Goal: Information Seeking & Learning: Learn about a topic

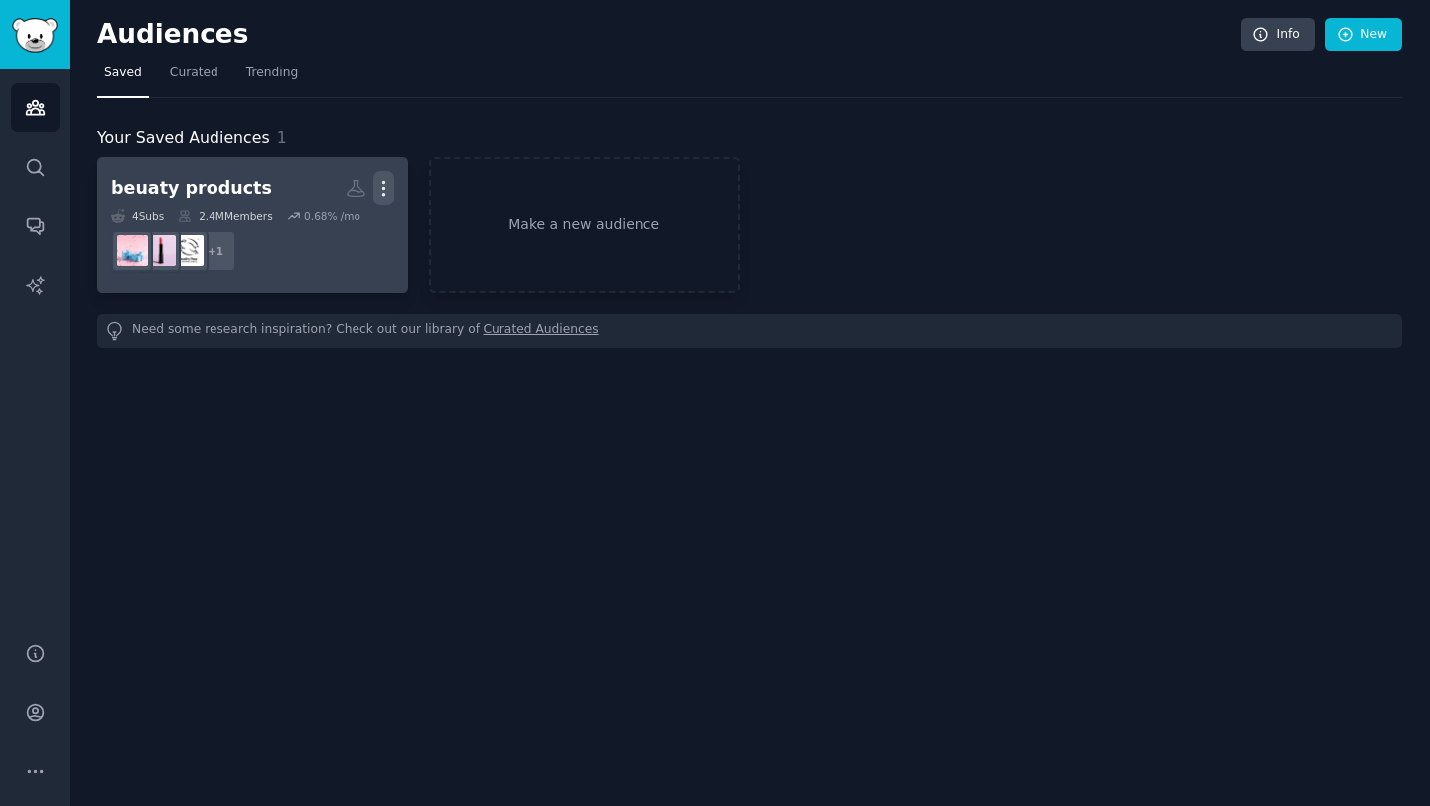
click at [380, 192] on icon "button" at bounding box center [383, 188] width 21 height 21
click at [311, 236] on p "Delete" at bounding box center [330, 229] width 46 height 21
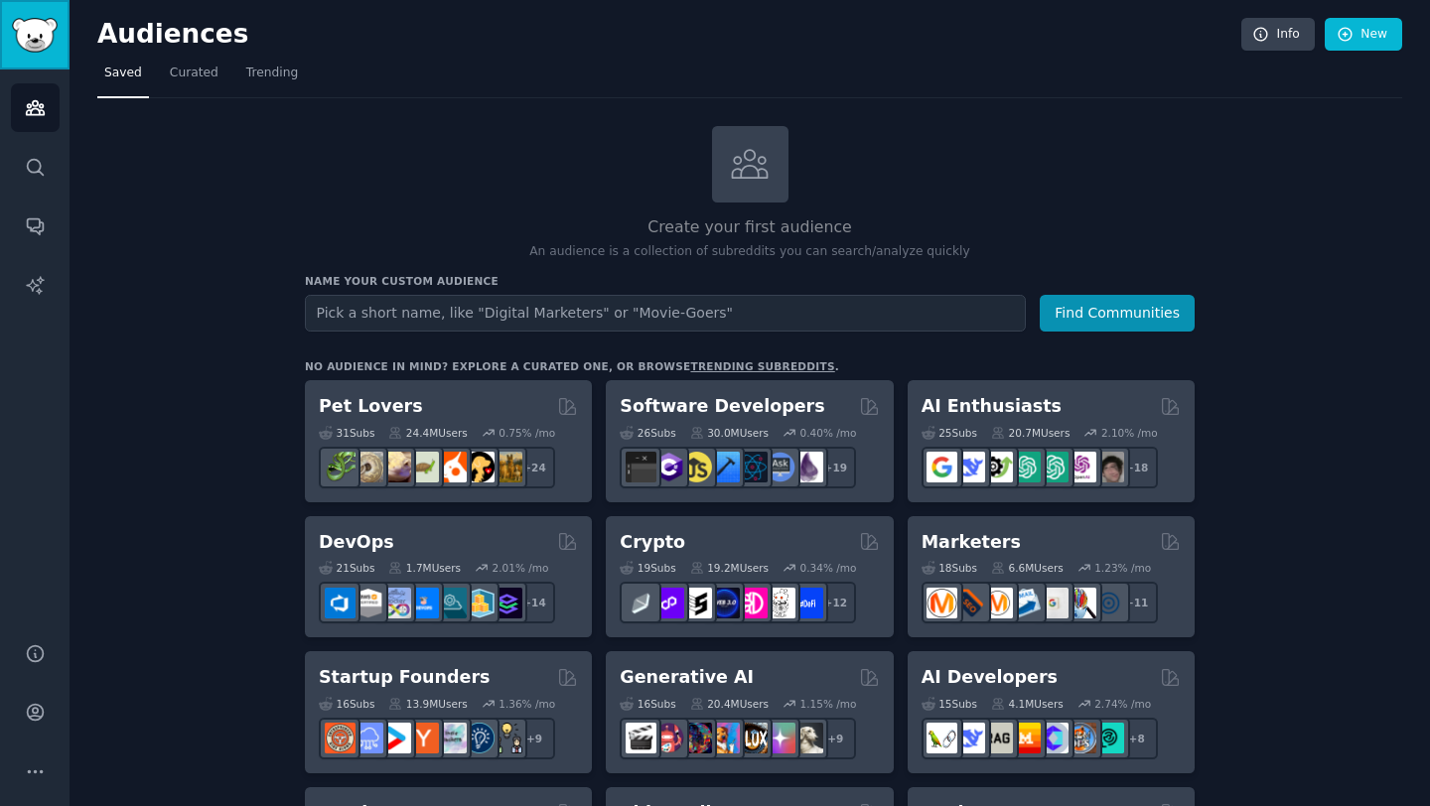
click at [39, 40] on img "Sidebar" at bounding box center [35, 35] width 46 height 35
click at [34, 164] on icon "Sidebar" at bounding box center [35, 167] width 21 height 21
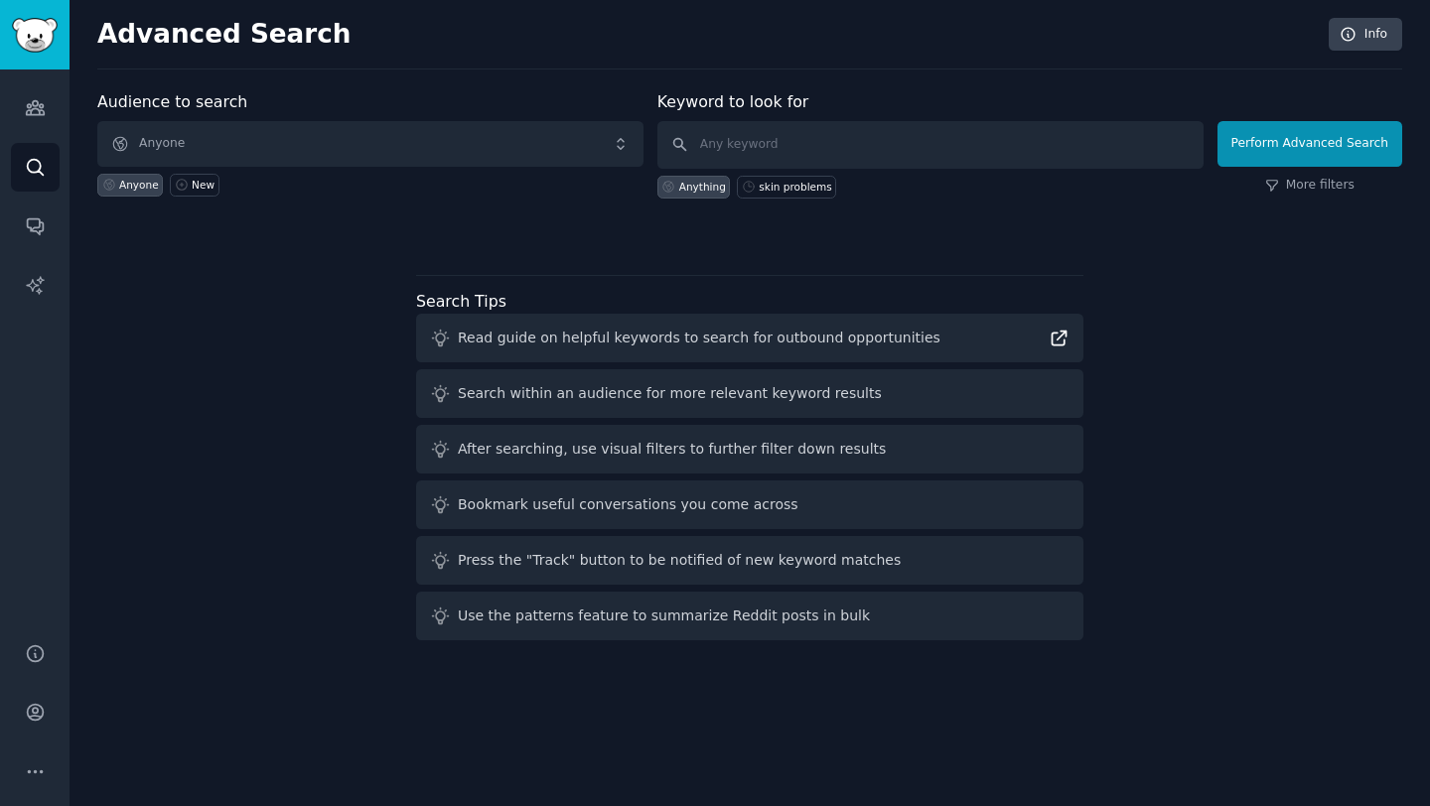
click at [1056, 342] on icon at bounding box center [1058, 338] width 21 height 21
click at [442, 399] on icon at bounding box center [441, 394] width 16 height 16
click at [496, 403] on div "Search within an audience for more relevant keyword results" at bounding box center [670, 393] width 424 height 21
click at [35, 104] on icon "Sidebar" at bounding box center [35, 107] width 21 height 21
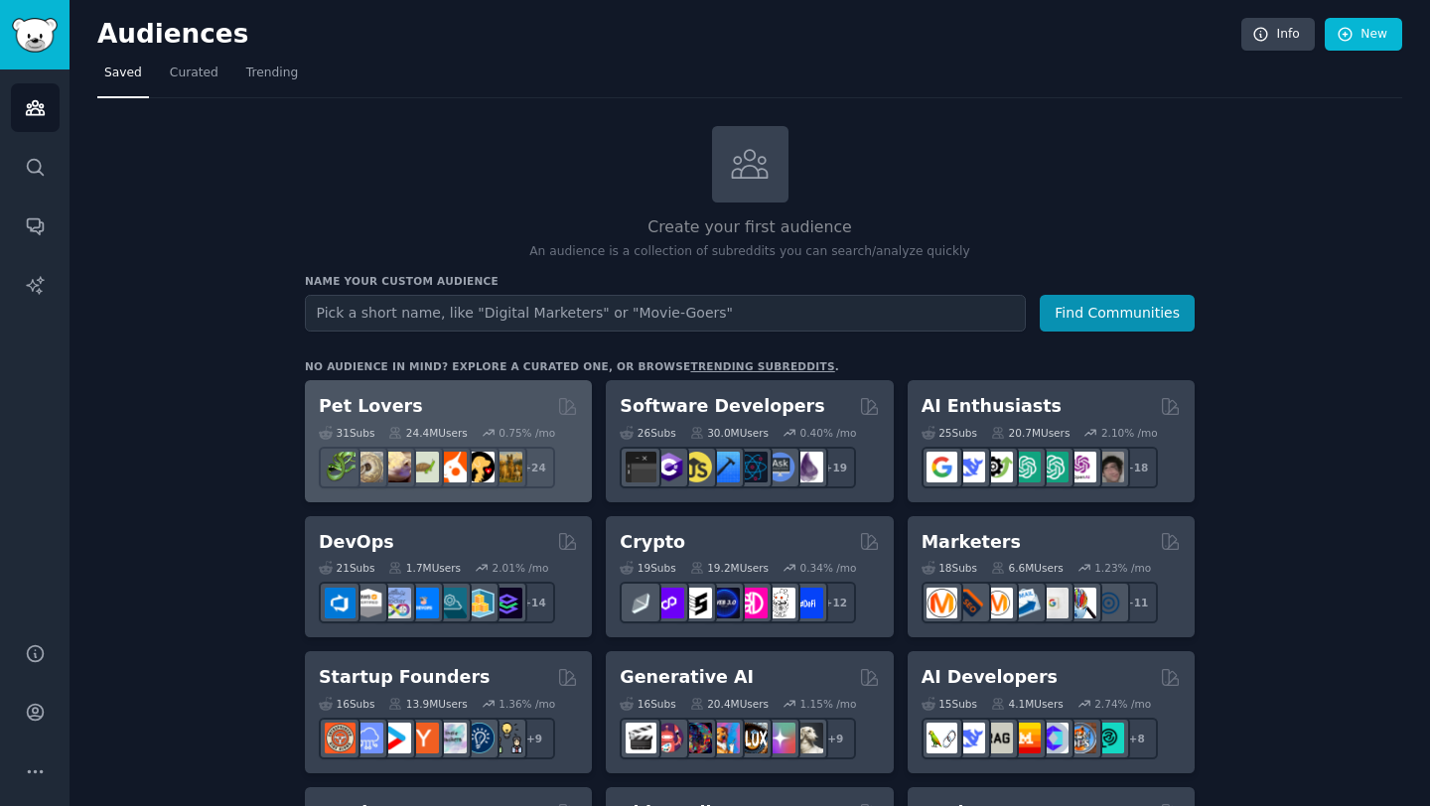
click at [343, 410] on h2 "Pet Lovers" at bounding box center [371, 406] width 104 height 25
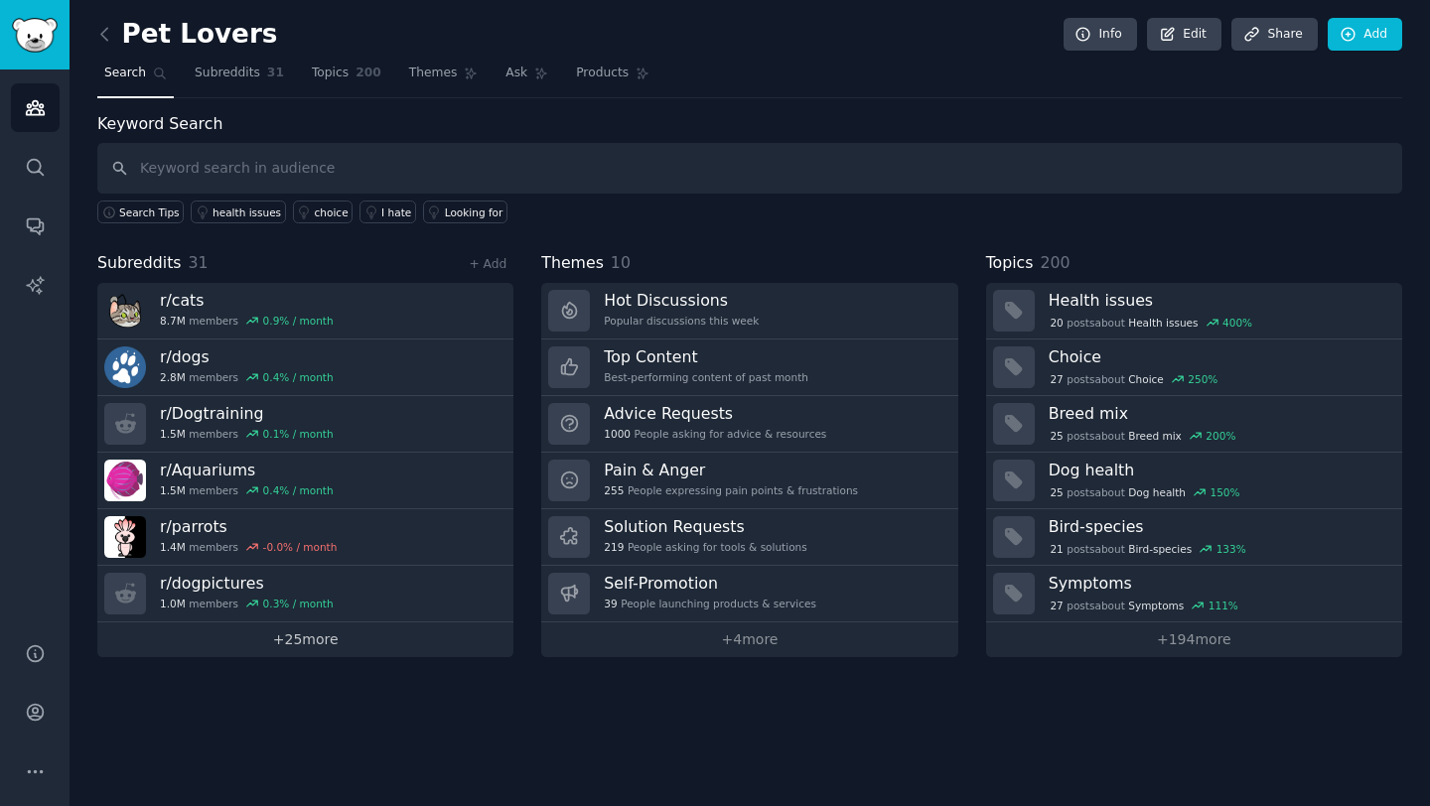
click at [282, 647] on link "+ 25 more" at bounding box center [305, 640] width 416 height 35
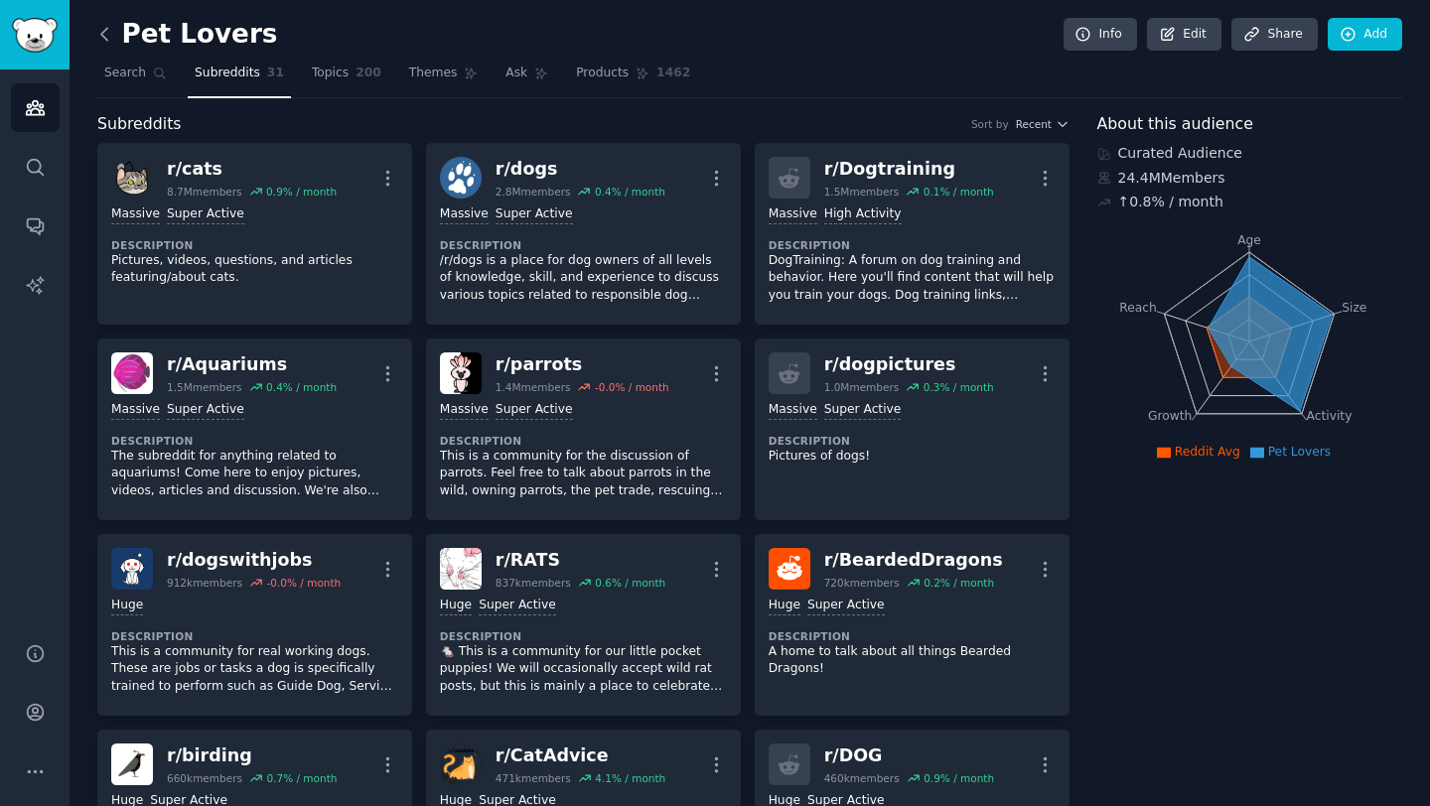
click at [105, 33] on icon at bounding box center [104, 34] width 21 height 21
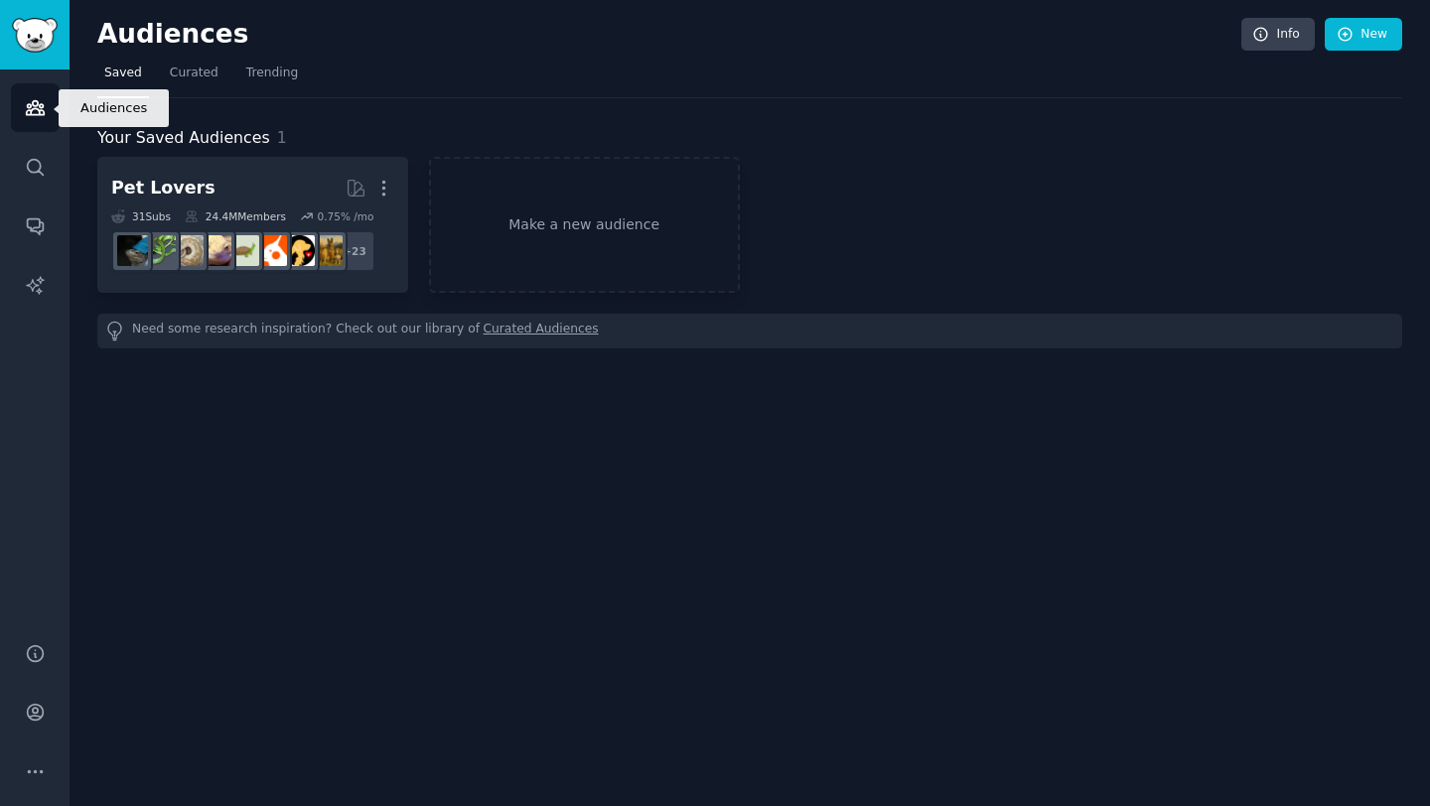
click at [25, 105] on icon "Sidebar" at bounding box center [35, 107] width 21 height 21
click at [199, 74] on span "Curated" at bounding box center [194, 74] width 49 height 18
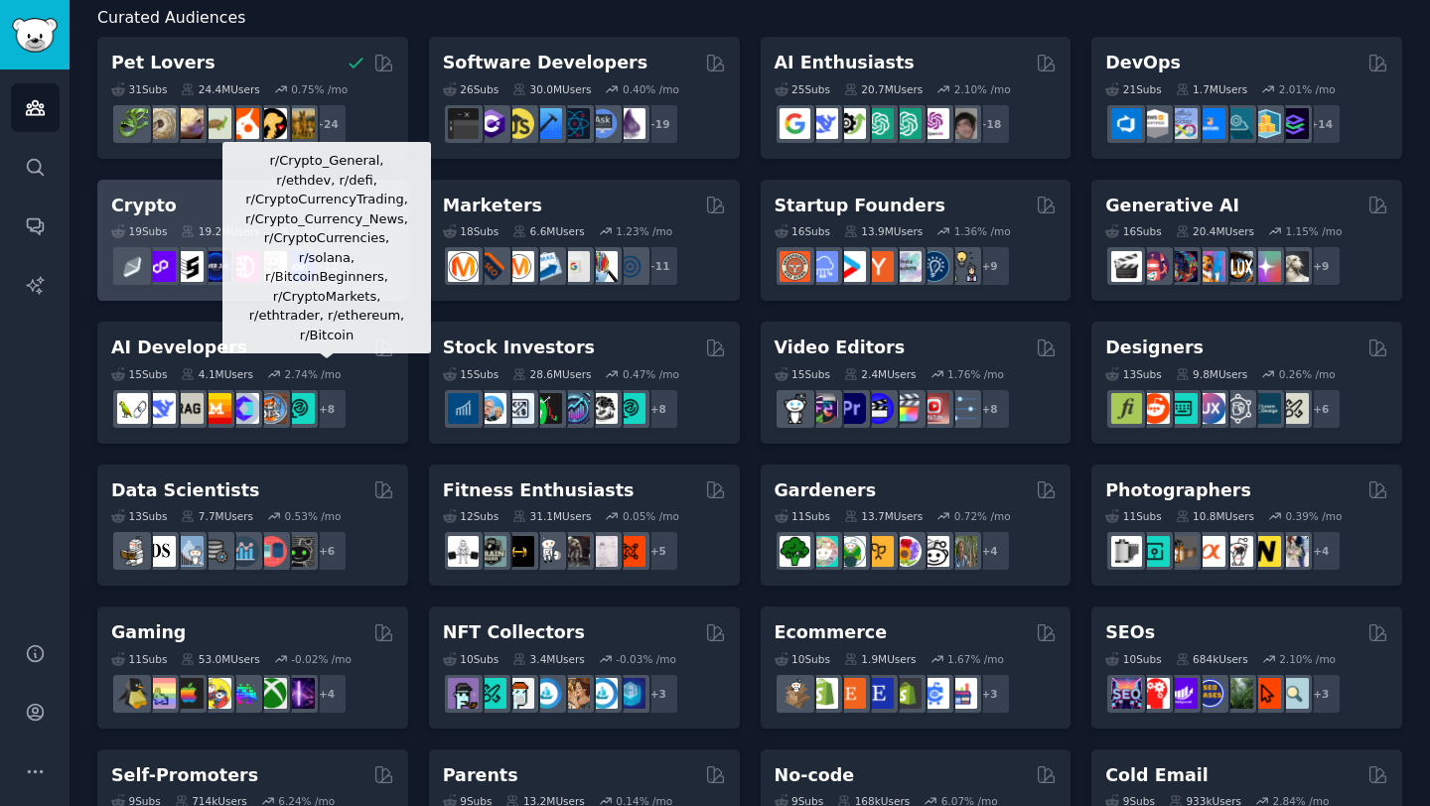
scroll to position [119, 0]
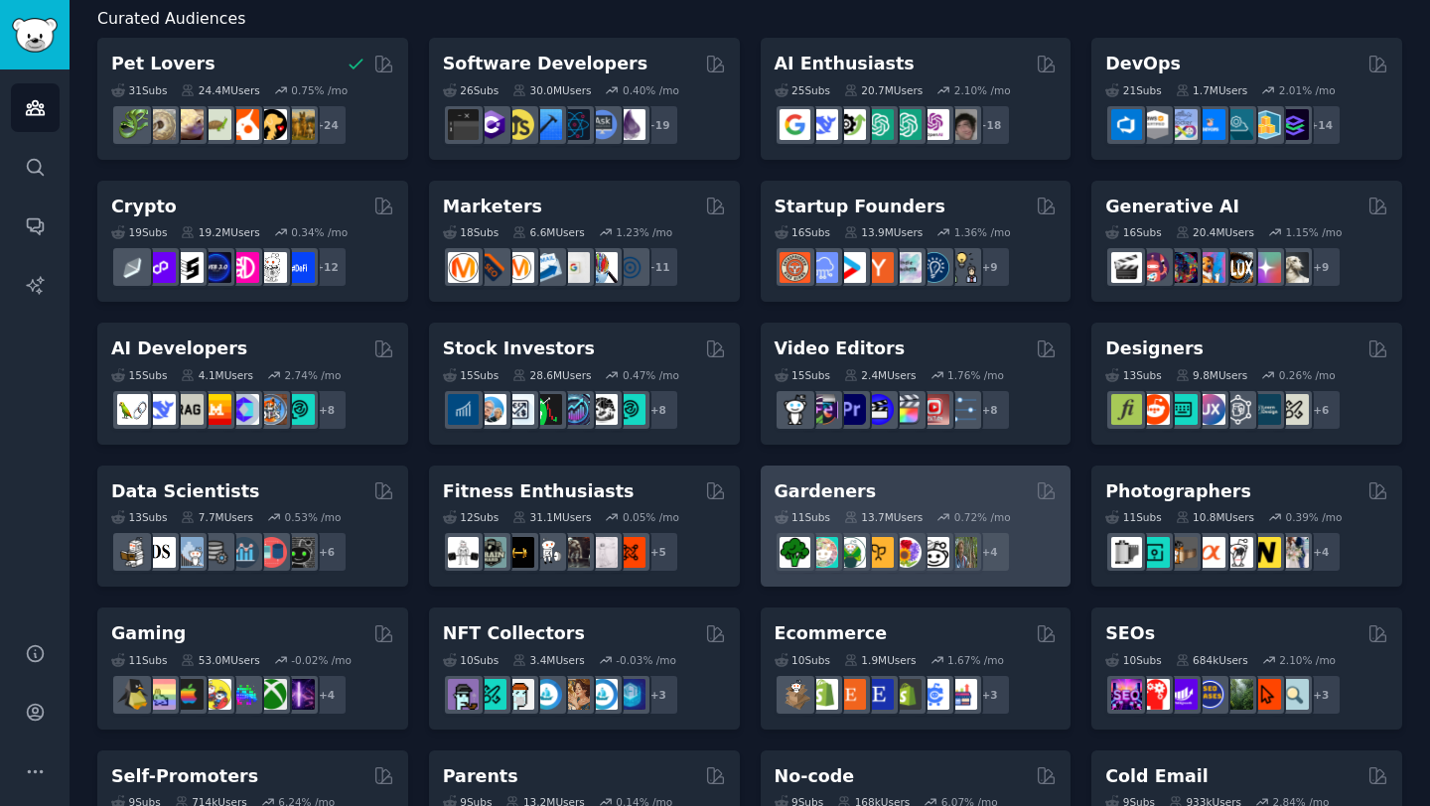
click at [827, 522] on div "11 Sub s 13.7M Users 0.72 % /mo" at bounding box center [915, 517] width 283 height 14
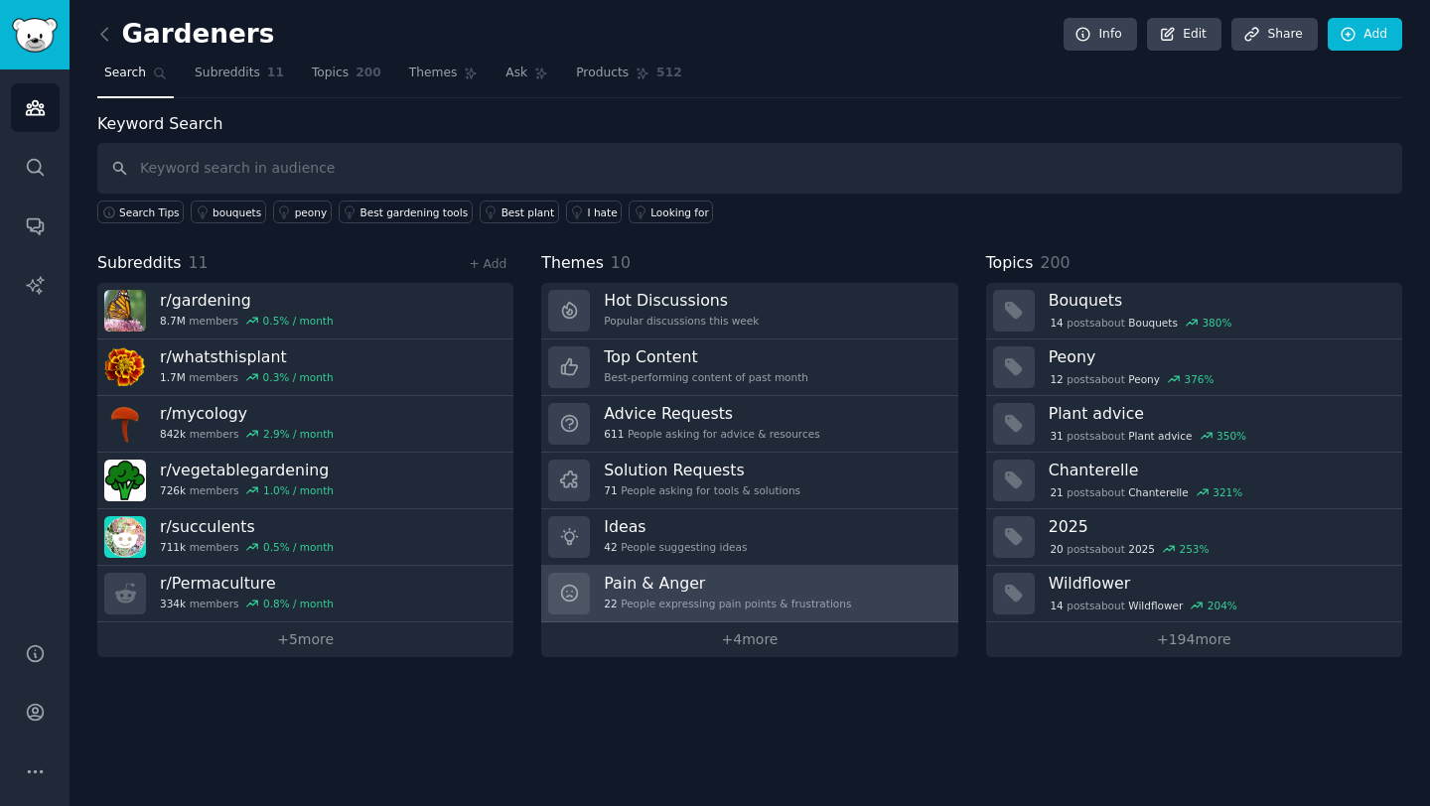
click at [609, 593] on h3 "Pain & Anger" at bounding box center [727, 583] width 247 height 21
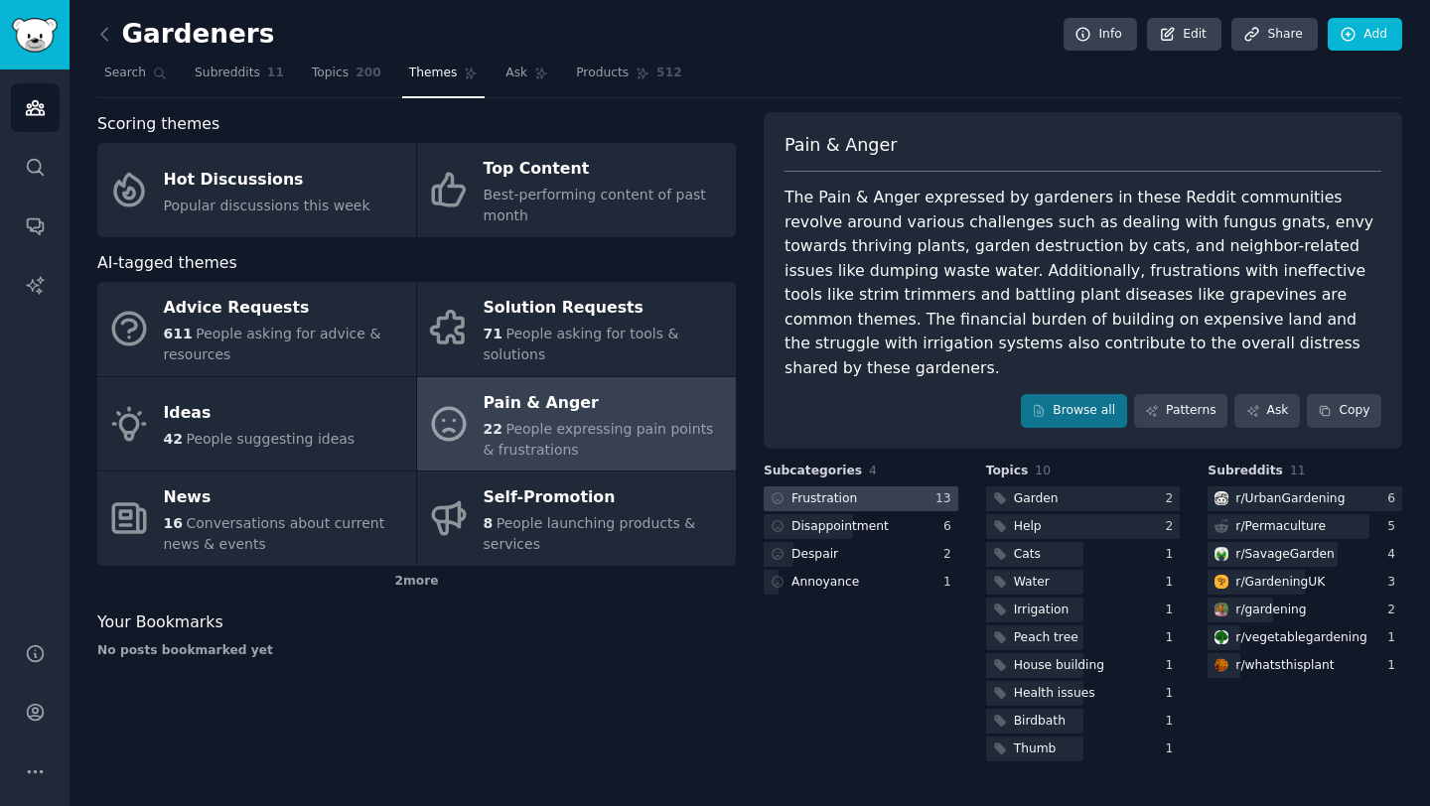
click at [826, 490] on div "Frustration" at bounding box center [824, 499] width 66 height 18
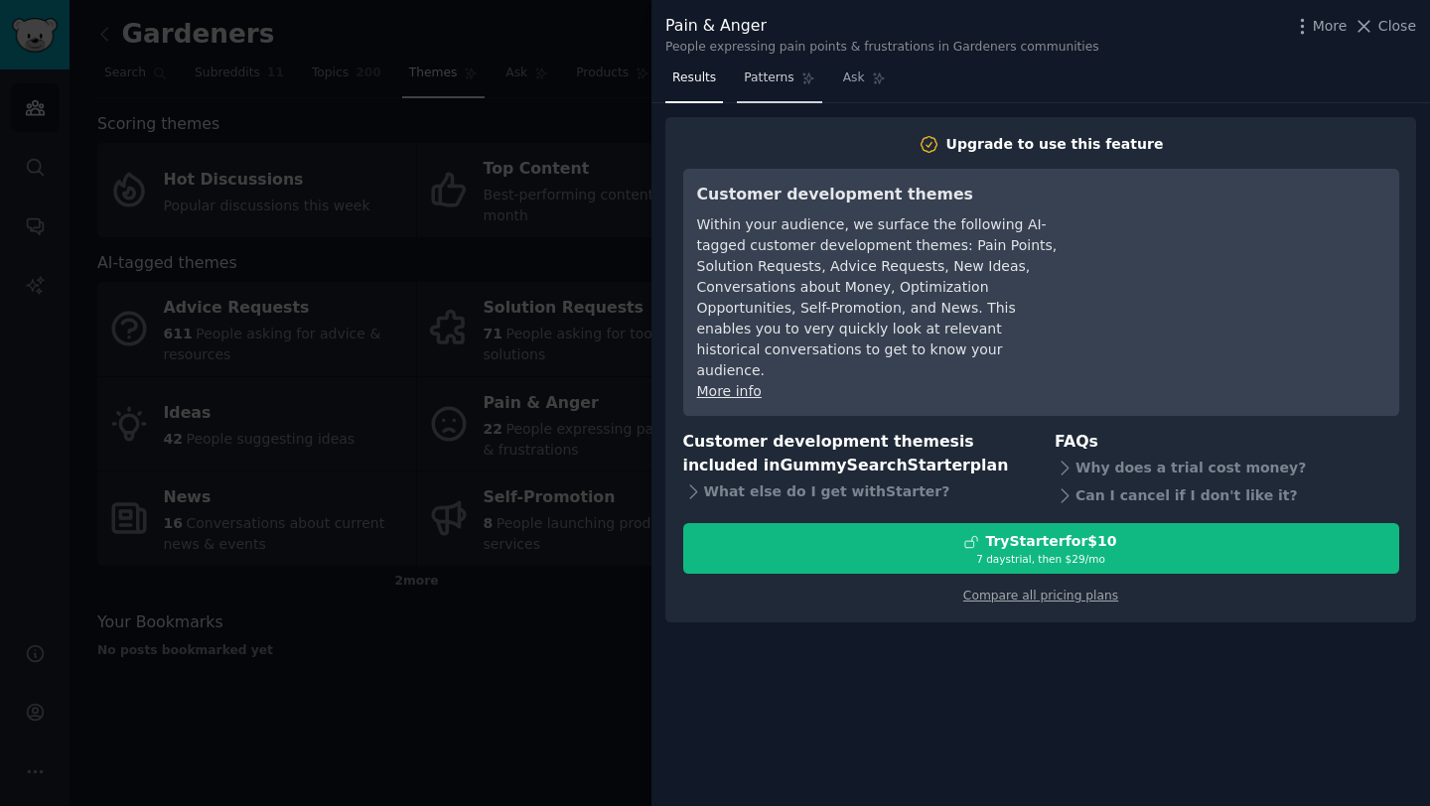
click at [764, 79] on span "Patterns" at bounding box center [769, 78] width 50 height 18
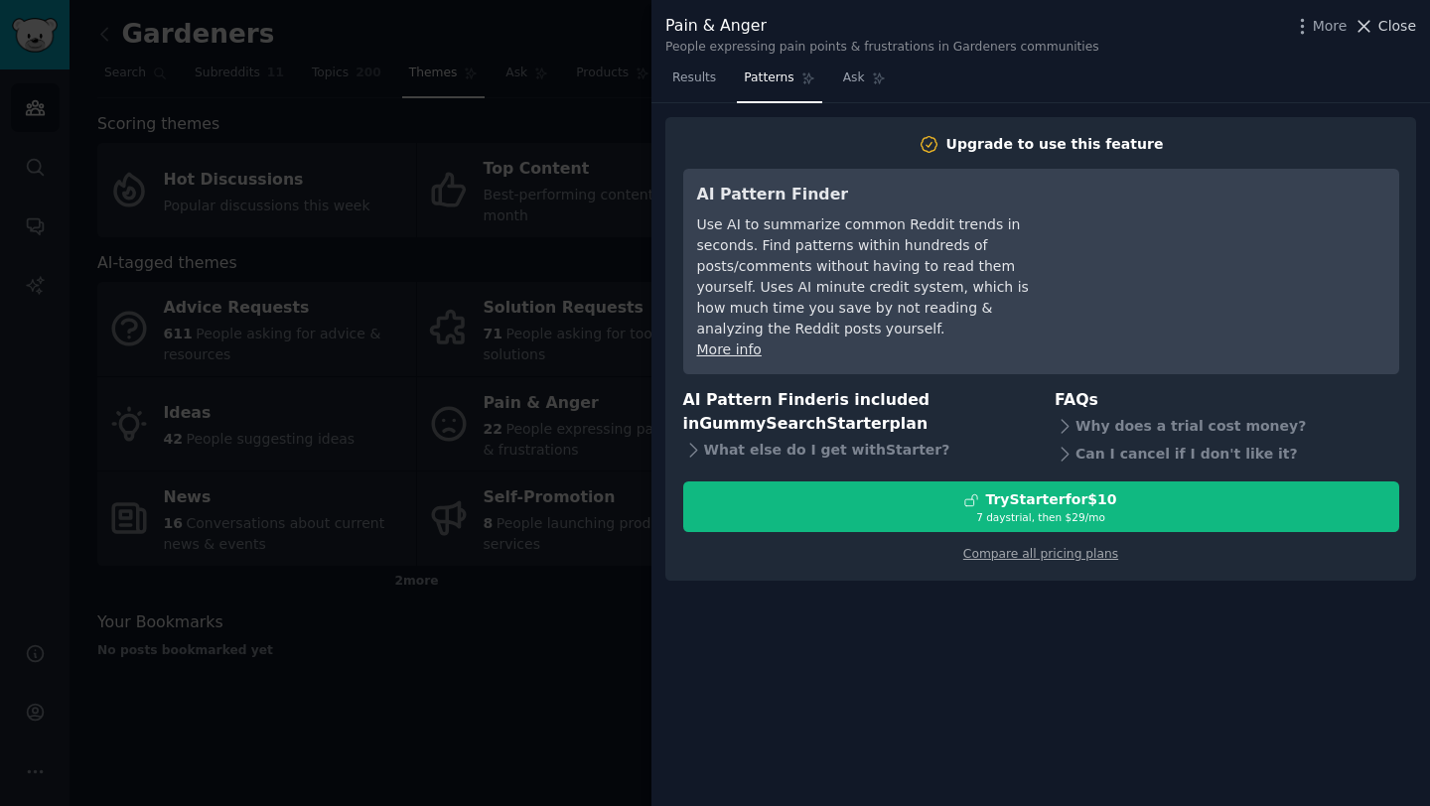
click at [1394, 27] on span "Close" at bounding box center [1397, 26] width 38 height 21
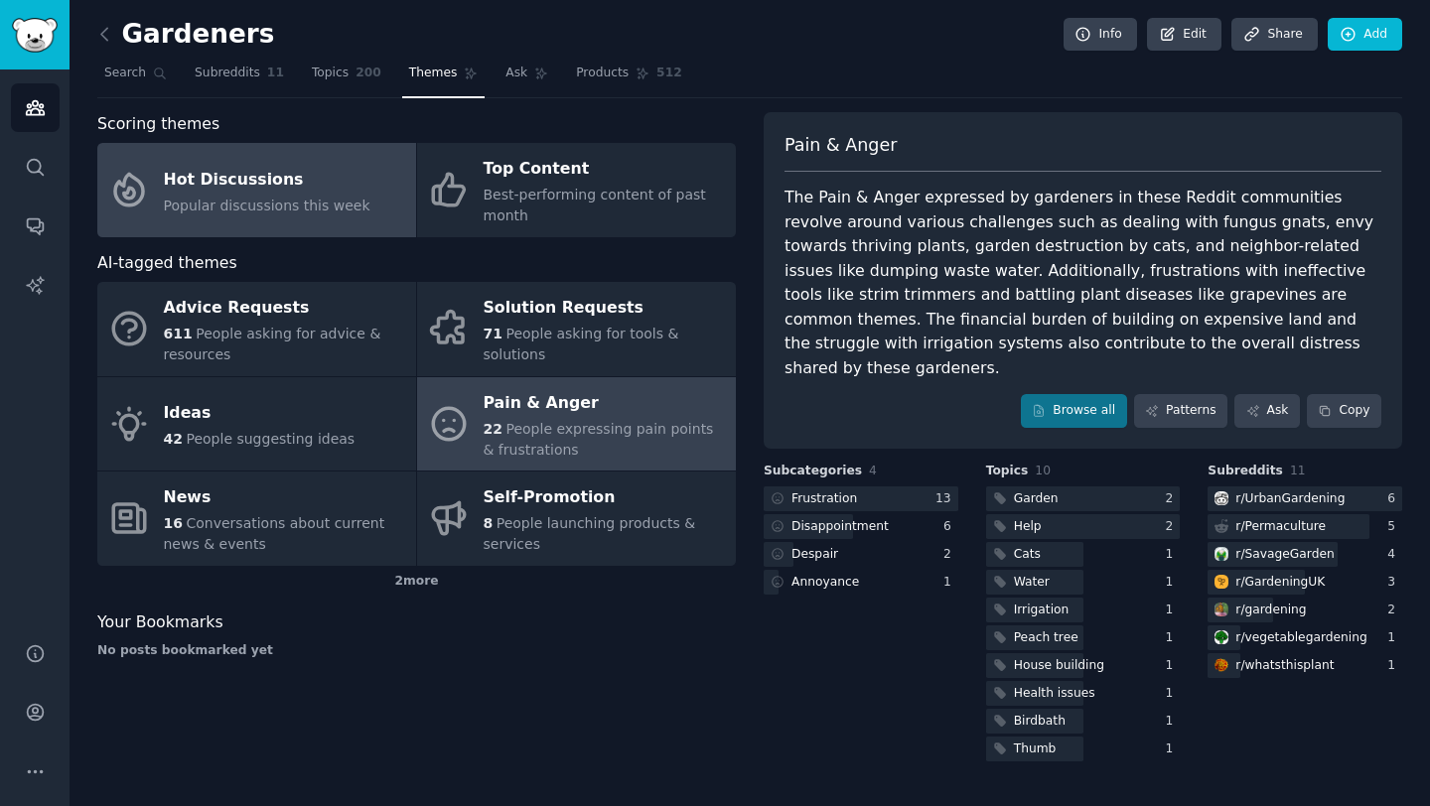
click at [193, 176] on div "Hot Discussions" at bounding box center [267, 180] width 207 height 32
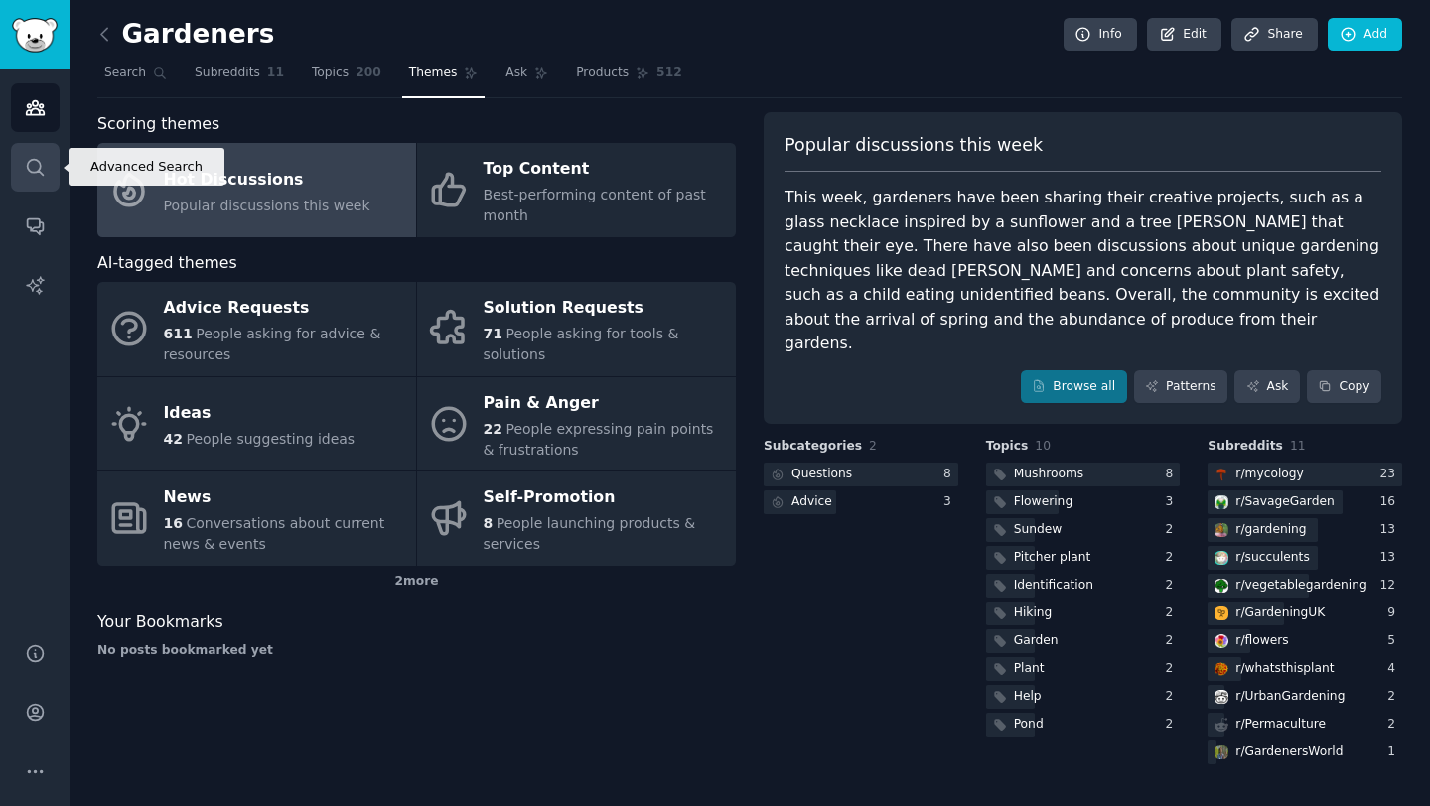
click at [33, 160] on icon "Sidebar" at bounding box center [35, 167] width 21 height 21
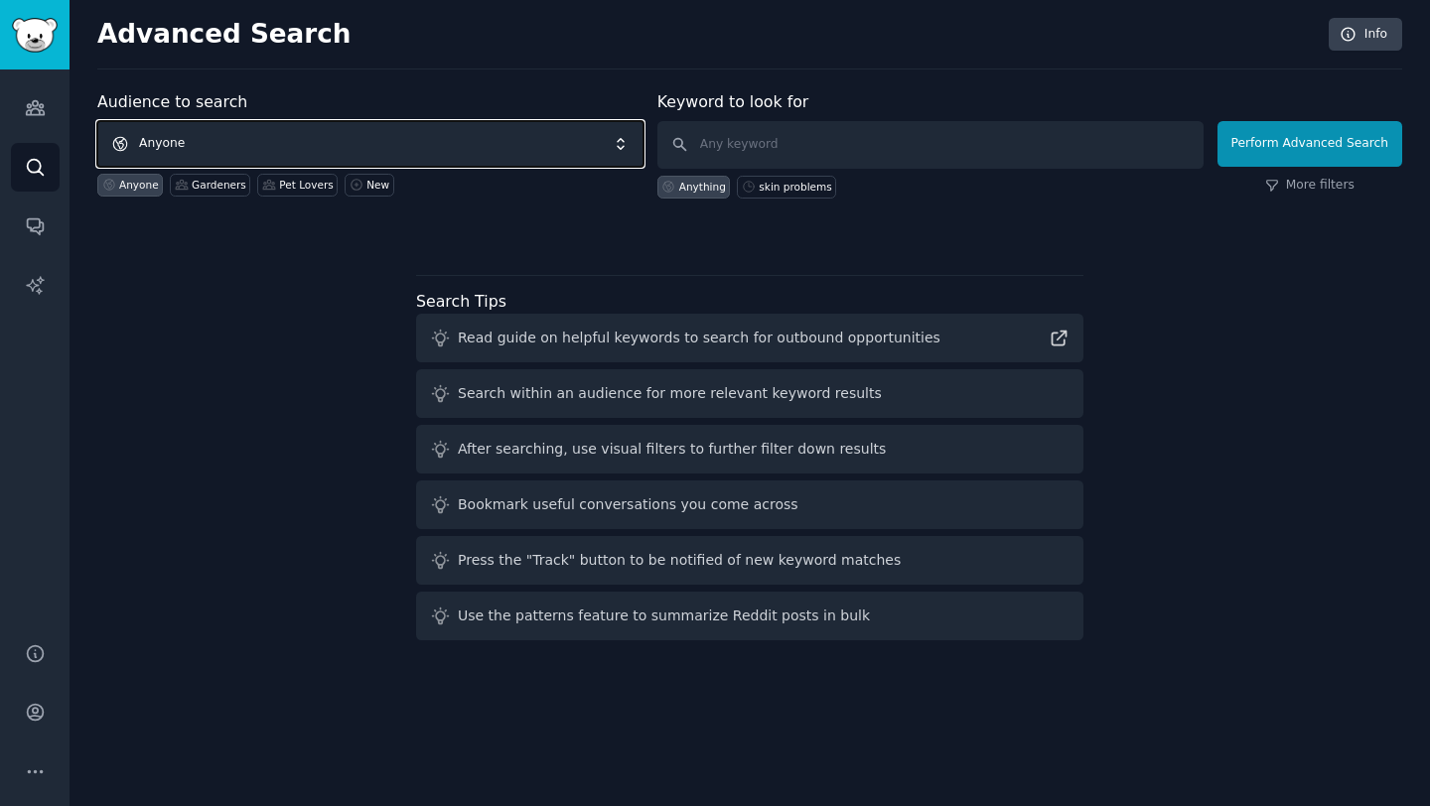
click at [333, 142] on span "Anyone" at bounding box center [370, 144] width 546 height 46
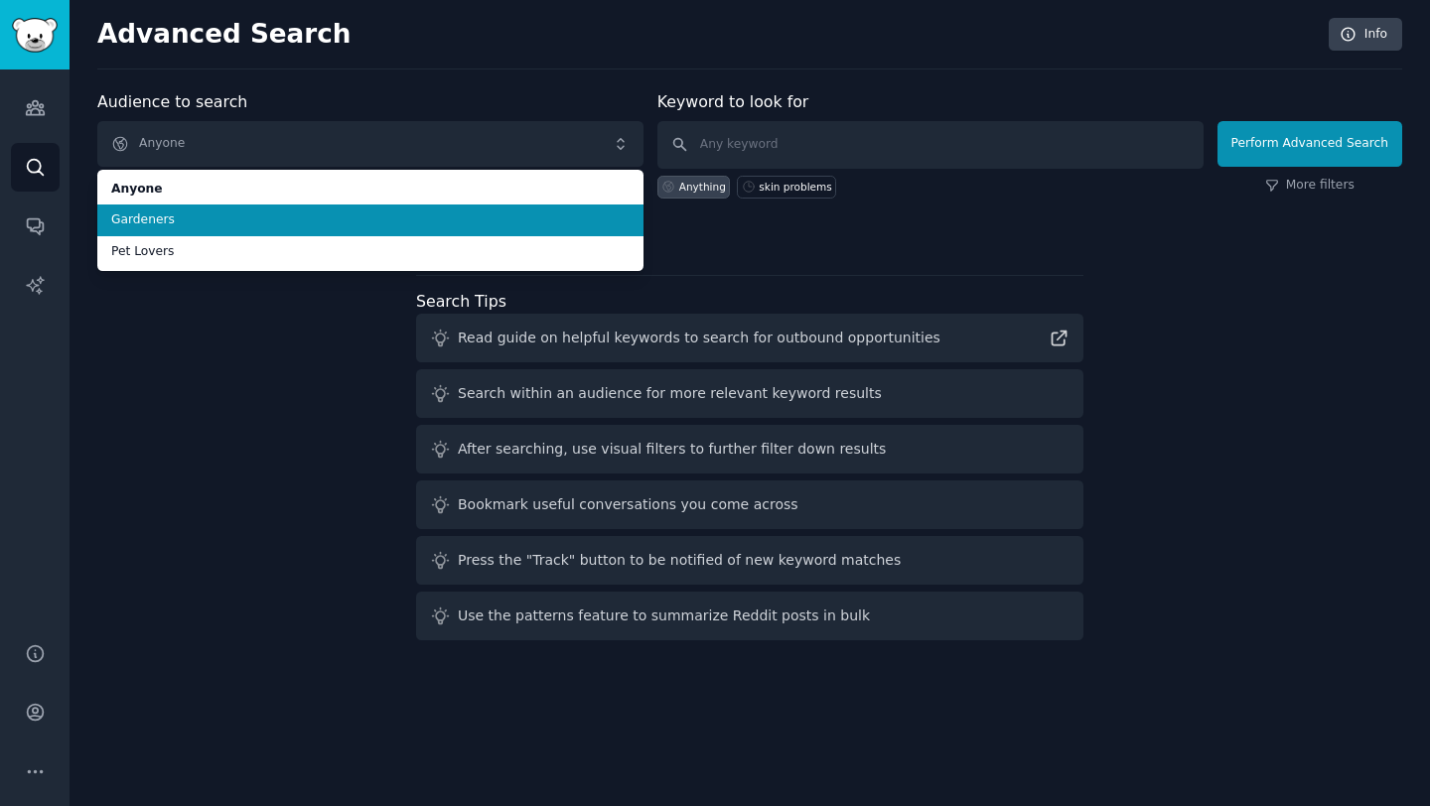
click at [249, 219] on span "Gardeners" at bounding box center [370, 220] width 518 height 18
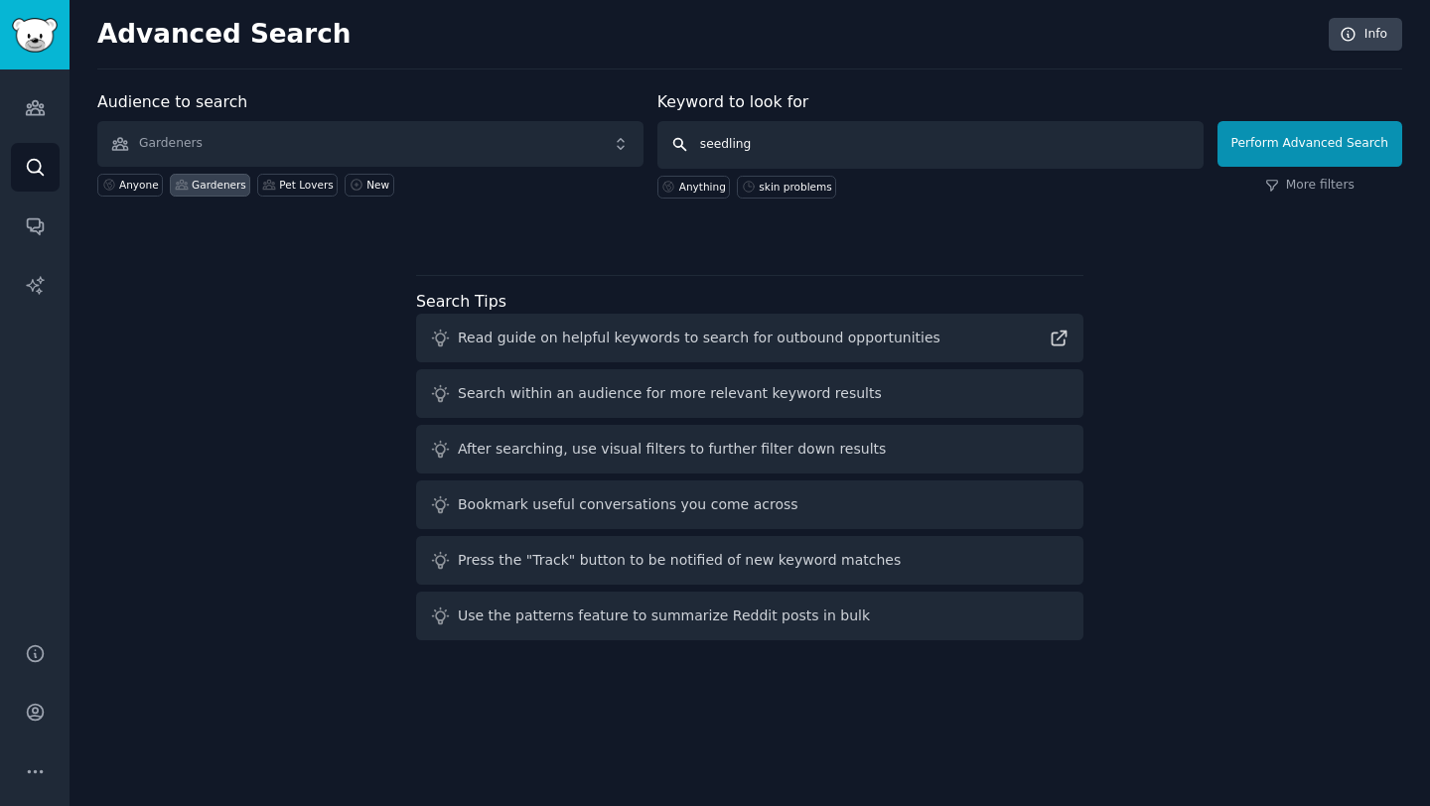
type input "seedlings"
click button "Perform Advanced Search" at bounding box center [1309, 144] width 185 height 46
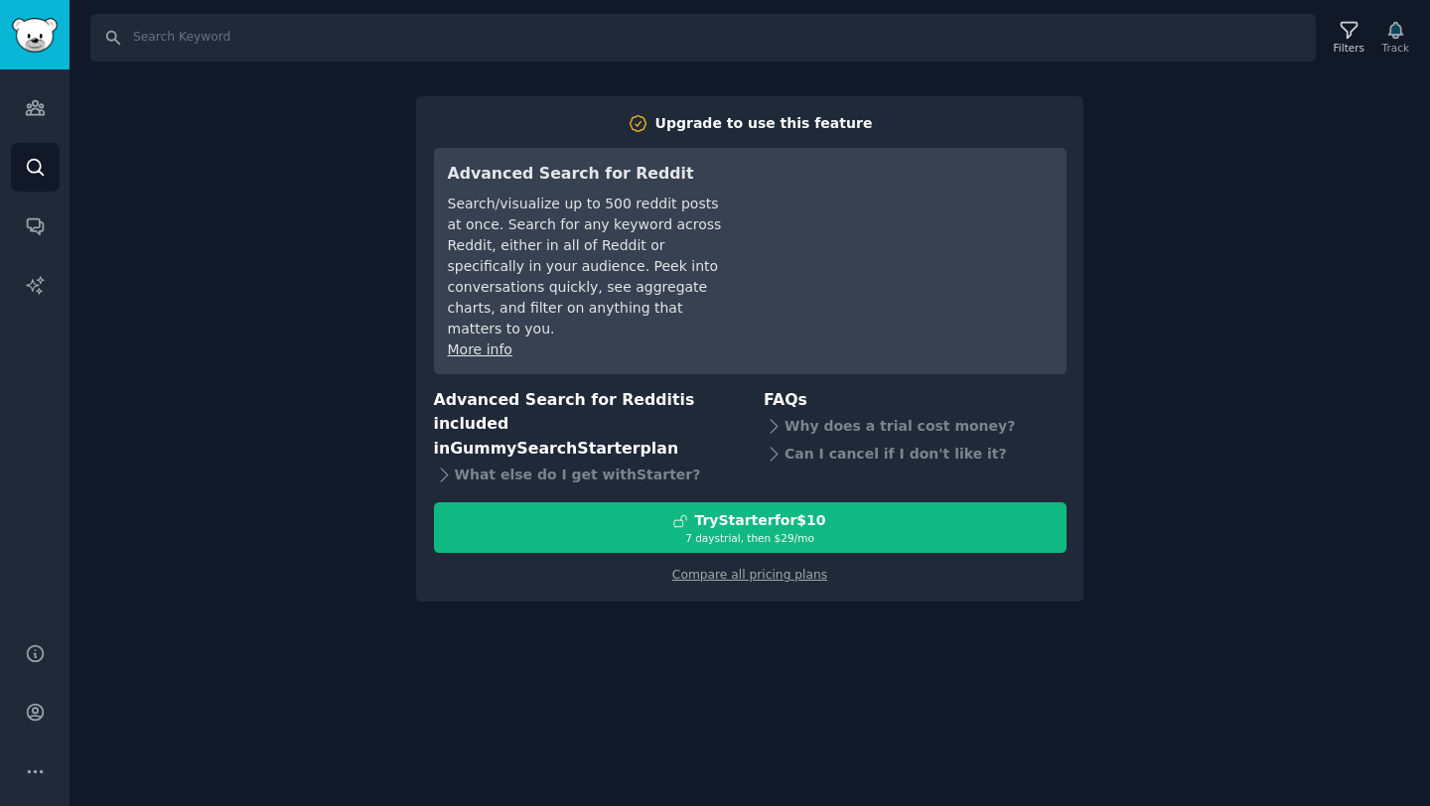
click at [261, 221] on div "Search Filters Track Upgrade to use this feature Advanced Search for Reddit Sea…" at bounding box center [749, 403] width 1360 height 806
click at [35, 106] on icon "Sidebar" at bounding box center [35, 107] width 21 height 21
